Goal: Check status: Check status

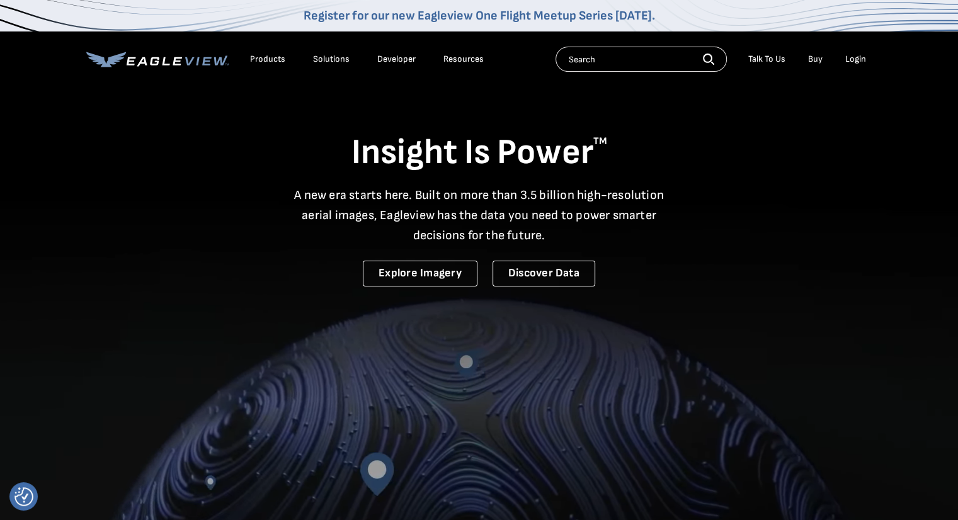
click at [858, 65] on li "Login" at bounding box center [855, 59] width 33 height 19
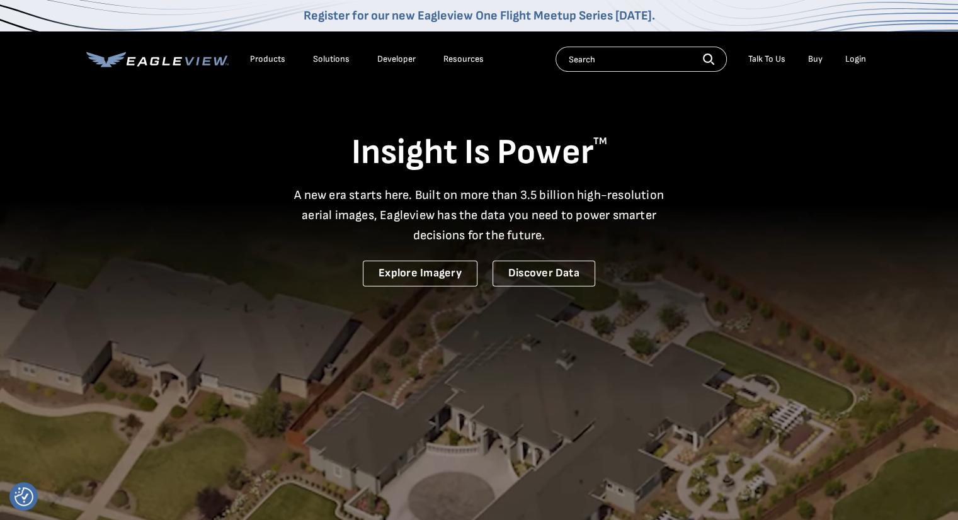
click at [858, 61] on div "Login" at bounding box center [856, 59] width 21 height 11
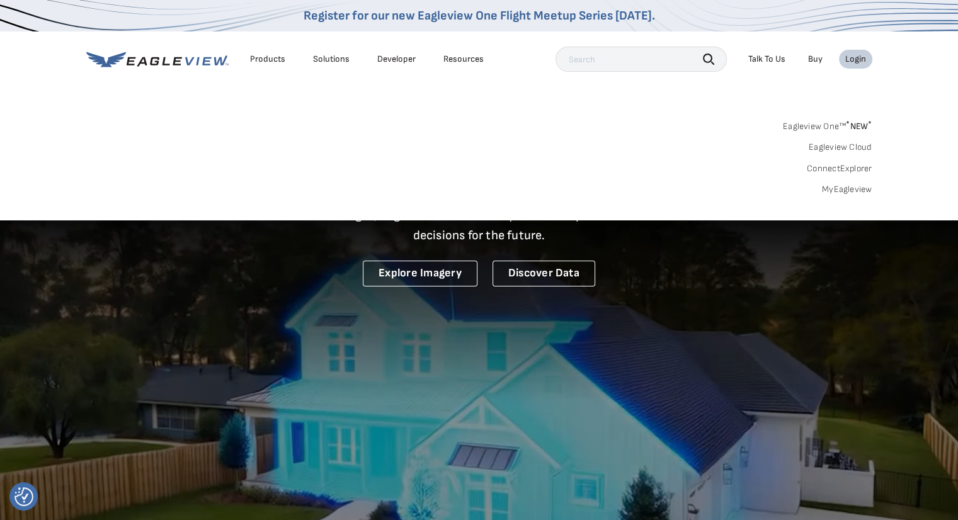
click at [842, 193] on link "MyEagleview" at bounding box center [847, 189] width 50 height 11
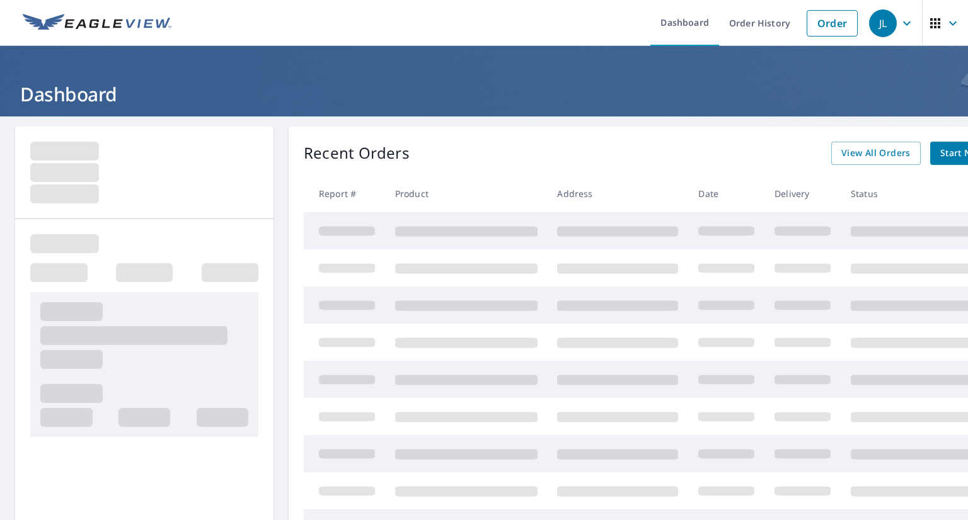
click at [510, 138] on div "Recent Orders View All Orders Start New Order Report # Product Address Date Del…" at bounding box center [664, 363] width 750 height 473
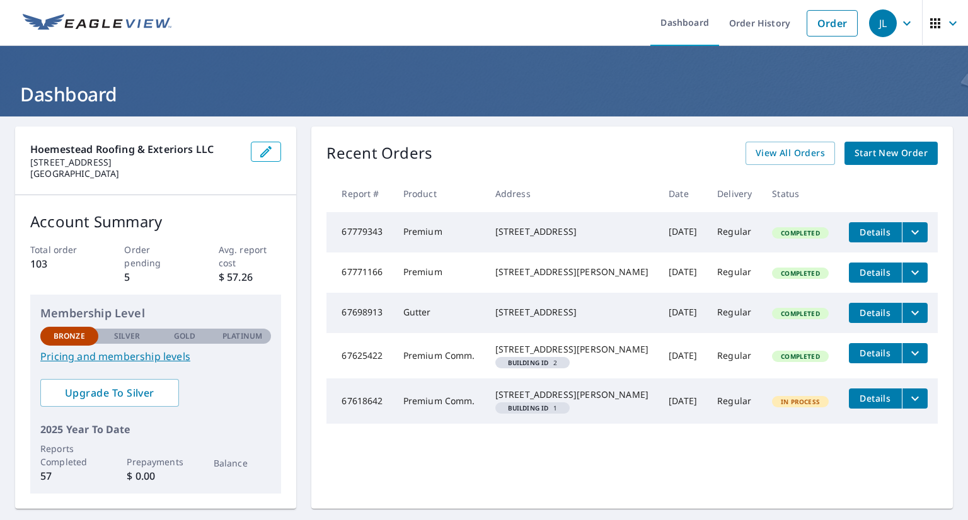
click at [849, 272] on button "Details" at bounding box center [875, 273] width 53 height 20
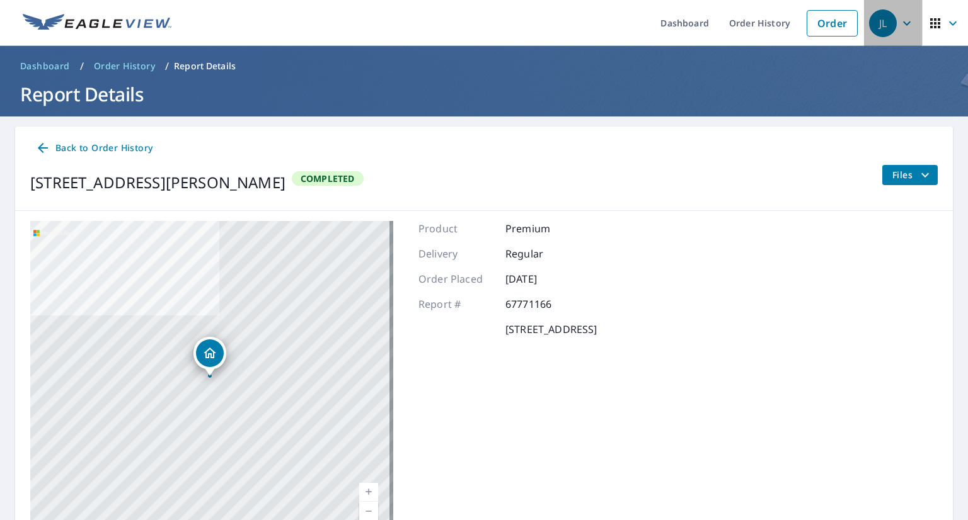
click at [895, 33] on span "JL" at bounding box center [893, 23] width 48 height 30
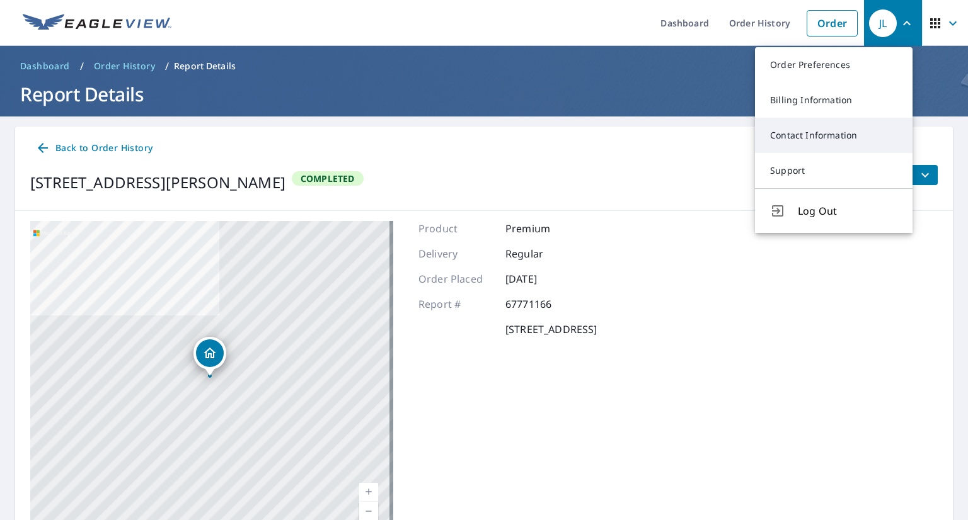
click at [824, 131] on link "Contact Information" at bounding box center [834, 135] width 158 height 35
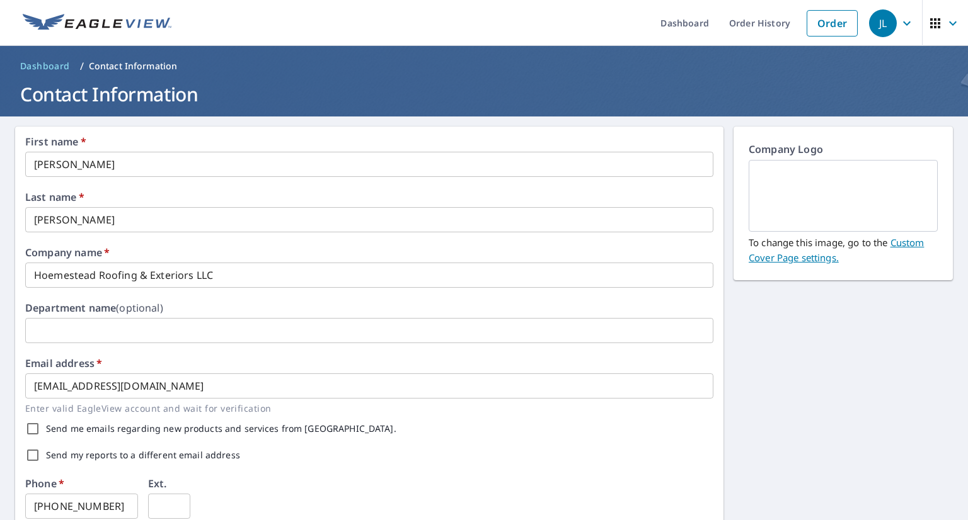
click at [889, 23] on span "JL" at bounding box center [893, 23] width 48 height 30
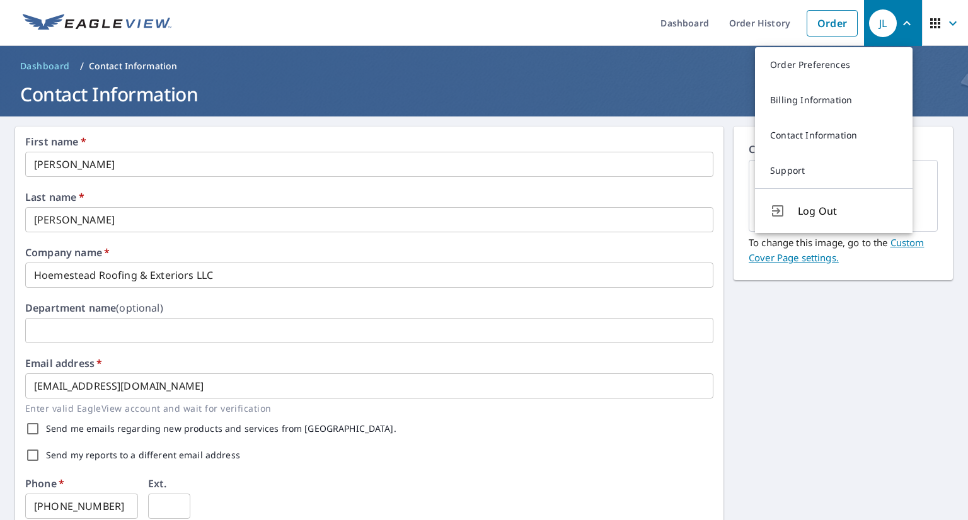
click at [945, 30] on icon "button" at bounding box center [952, 23] width 15 height 15
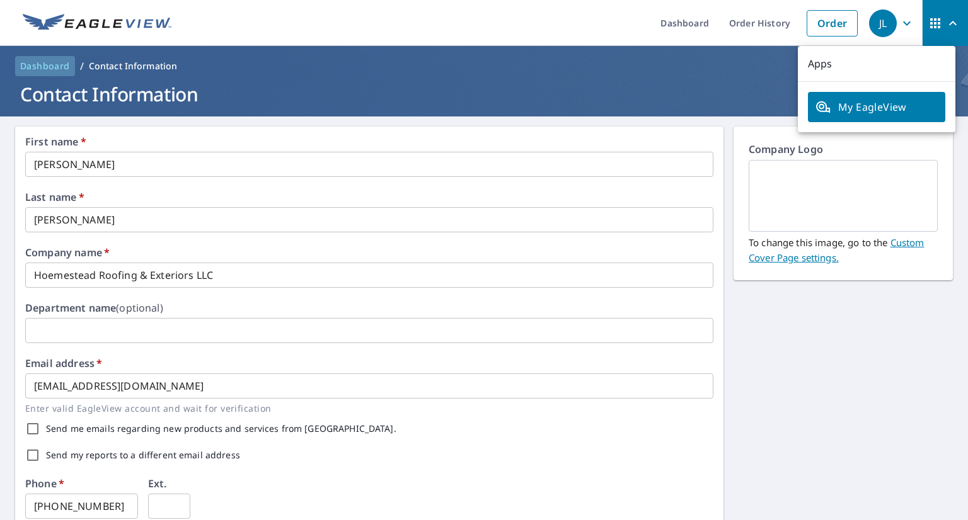
click at [53, 65] on span "Dashboard" at bounding box center [45, 66] width 50 height 13
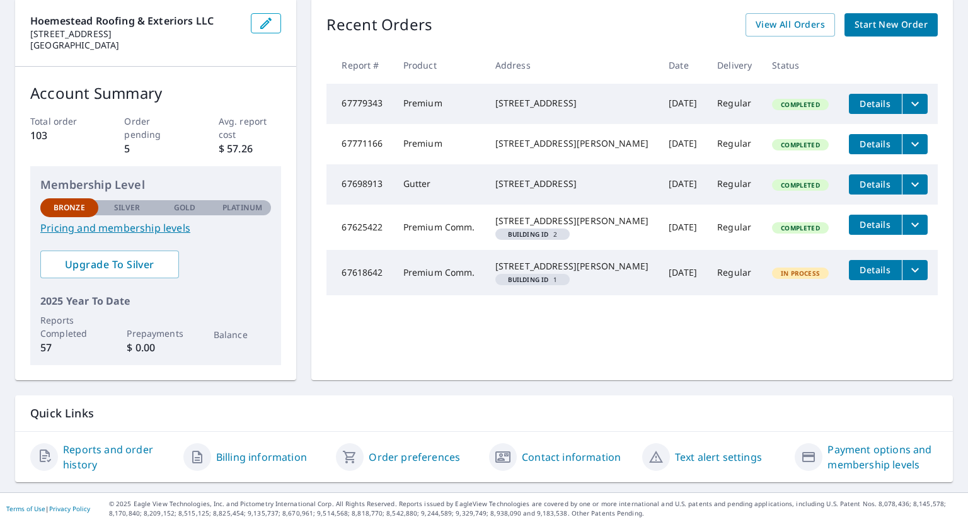
scroll to position [132, 0]
